Goal: Information Seeking & Learning: Compare options

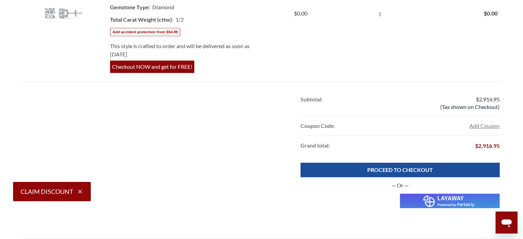
scroll to position [481, 0]
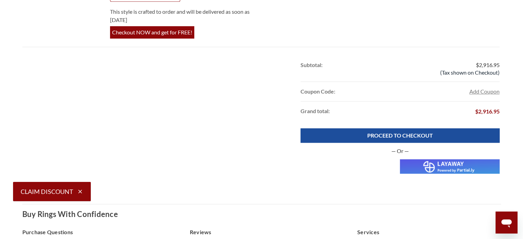
click at [440, 168] on img at bounding box center [449, 166] width 99 height 14
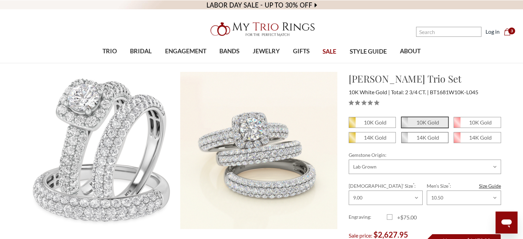
click at [418, 138] on em "14K Gold" at bounding box center [427, 137] width 23 height 7
click at [404, 140] on input "14K Gold" at bounding box center [404, 140] width 0 height 0
radio input "true"
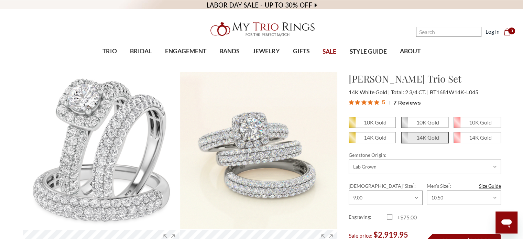
click at [426, 126] on span "10K Gold" at bounding box center [424, 122] width 46 height 10
click at [404, 125] on input "10K Gold" at bounding box center [404, 125] width 0 height 0
radio input "true"
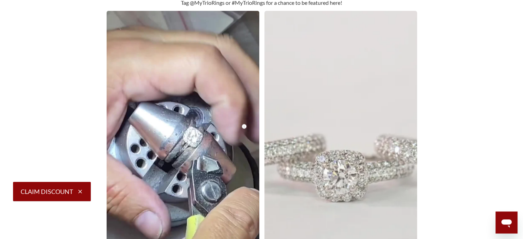
scroll to position [1684, 0]
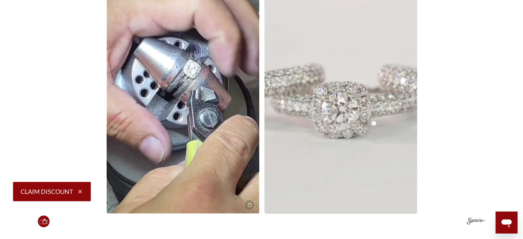
click at [356, 85] on img at bounding box center [340, 78] width 168 height 298
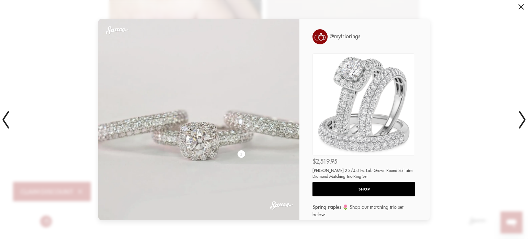
click at [205, 141] on div "1" at bounding box center [198, 119] width 201 height 201
click at [201, 149] on div "1" at bounding box center [198, 119] width 201 height 201
click at [519, 123] on icon at bounding box center [519, 120] width 17 height 46
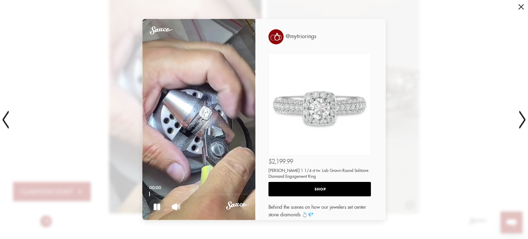
click at [519, 123] on icon at bounding box center [521, 120] width 11 height 46
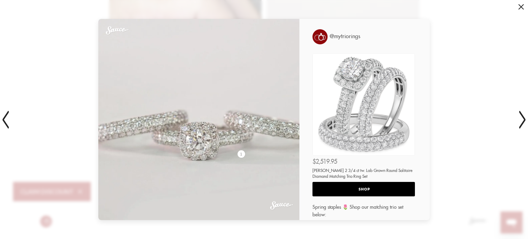
click at [519, 123] on icon at bounding box center [521, 120] width 11 height 46
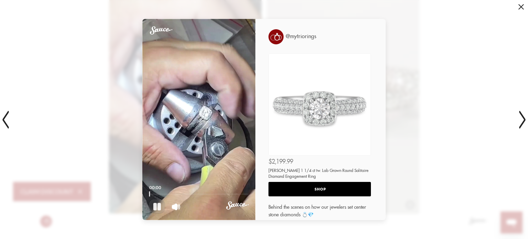
click at [155, 206] on icon at bounding box center [157, 206] width 8 height 8
click at [157, 210] on button at bounding box center [156, 206] width 15 height 14
click at [168, 208] on button at bounding box center [175, 206] width 15 height 14
click at [520, 7] on span at bounding box center [520, 6] width 5 height 5
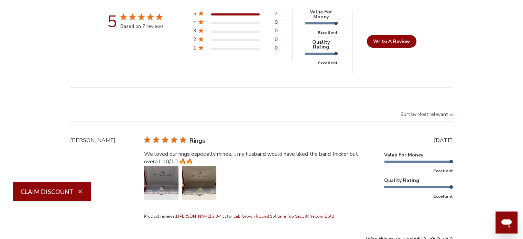
scroll to position [2577, 0]
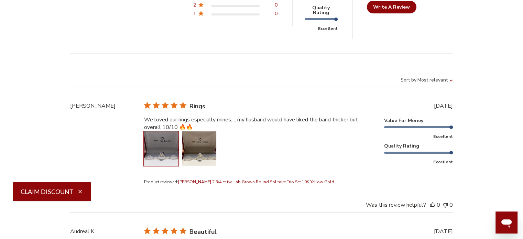
click at [171, 131] on button "Image of review by Samileya T. on May 02, 25 number 1" at bounding box center [161, 148] width 34 height 34
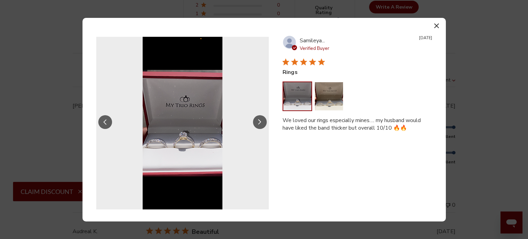
click at [260, 123] on icon "Slide Controls" at bounding box center [259, 122] width 3 height 6
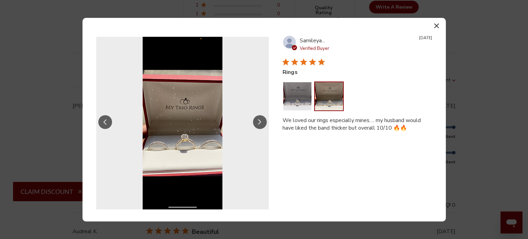
click at [260, 123] on icon "Slide Controls" at bounding box center [259, 122] width 3 height 6
click at [433, 26] on button "button" at bounding box center [437, 26] width 10 height 10
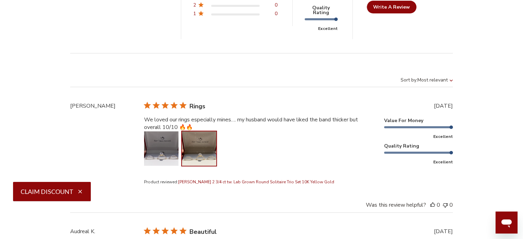
click at [182, 131] on button "Image of review by Samileya T. on May 02, 25 number 2" at bounding box center [199, 148] width 34 height 34
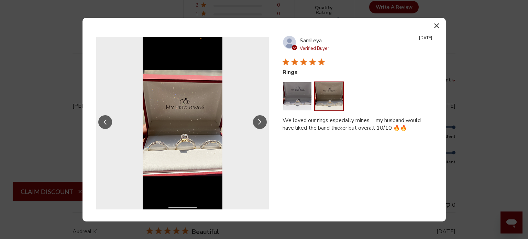
click at [109, 122] on button "Slide Controls" at bounding box center [105, 122] width 14 height 14
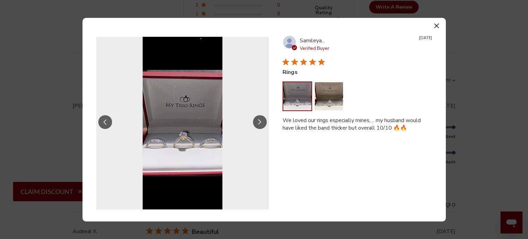
click at [437, 24] on icon "button" at bounding box center [436, 25] width 5 height 5
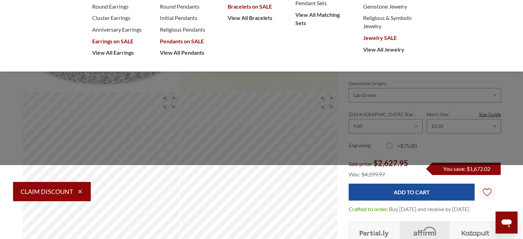
scroll to position [0, 0]
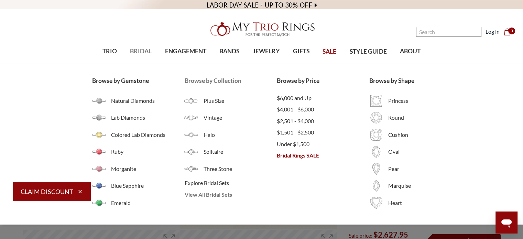
click at [219, 195] on span "View All Bridal Sets" at bounding box center [230, 194] width 92 height 8
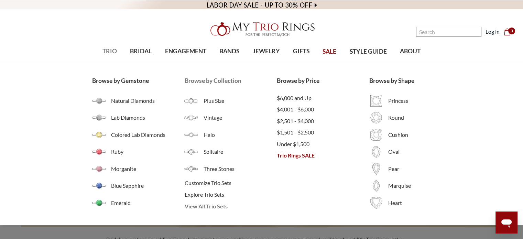
click at [192, 209] on span "View All Trio Sets" at bounding box center [230, 206] width 92 height 8
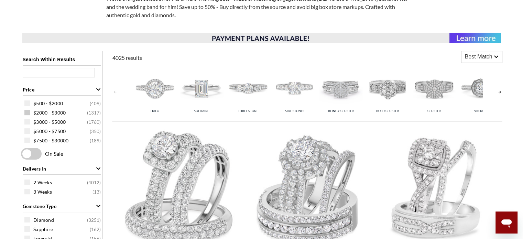
click at [38, 113] on span "$2000 - $3000" at bounding box center [49, 112] width 32 height 7
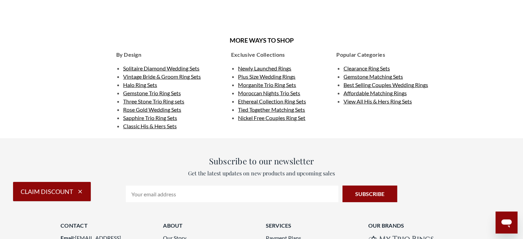
scroll to position [1931, 0]
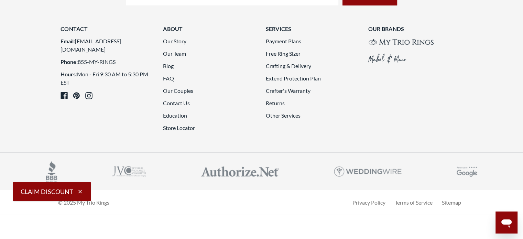
scroll to position [2035, 0]
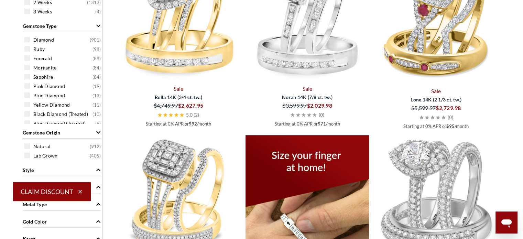
scroll to position [489, 0]
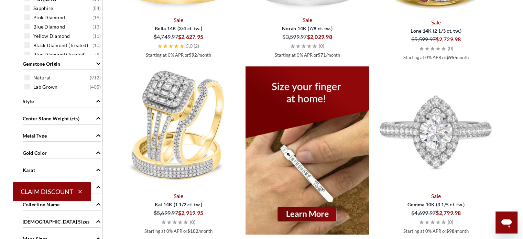
click at [468, 116] on img at bounding box center [435, 127] width 123 height 123
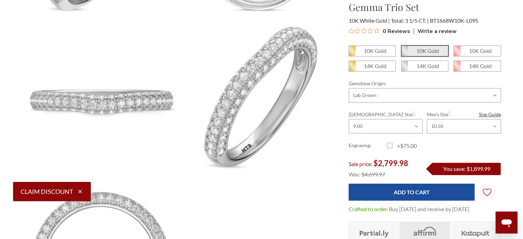
scroll to position [541, 0]
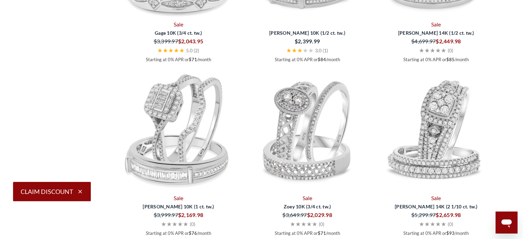
scroll to position [1554, 0]
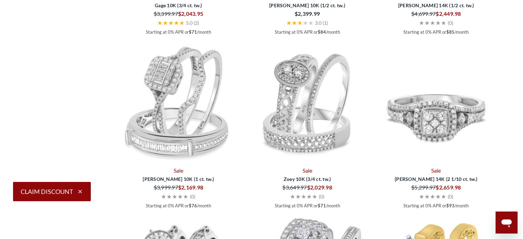
click at [452, 129] on img at bounding box center [435, 102] width 123 height 123
click at [445, 90] on img at bounding box center [435, 102] width 123 height 123
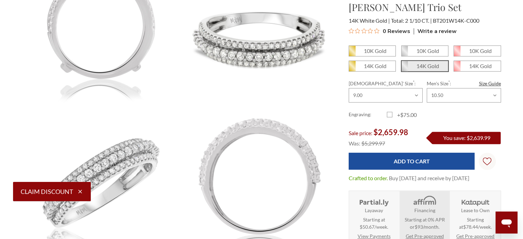
scroll to position [609, 0]
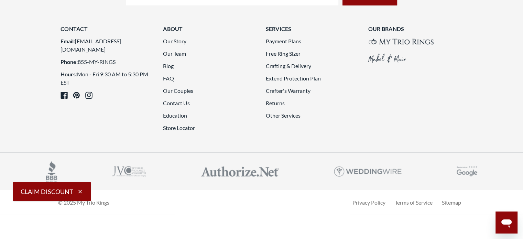
scroll to position [1804, 0]
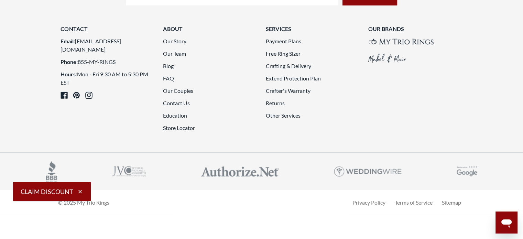
scroll to position [2001, 0]
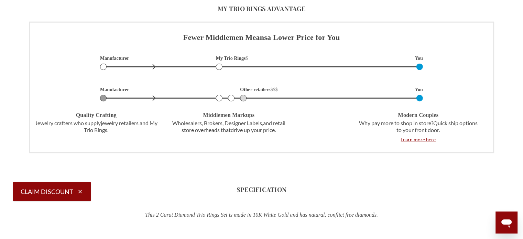
scroll to position [1752, 0]
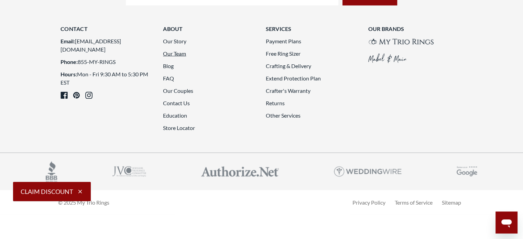
scroll to position [1663, 0]
click at [180, 94] on link "Our Couples" at bounding box center [178, 90] width 30 height 7
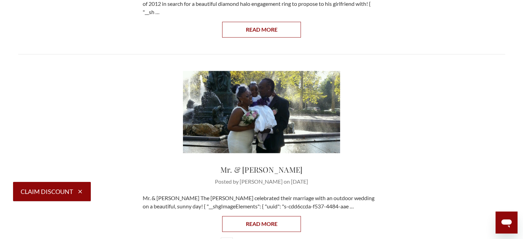
scroll to position [962, 0]
